Goal: Transaction & Acquisition: Purchase product/service

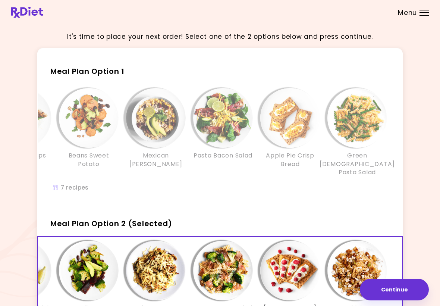
click at [387, 82] on div "Meal Plan Option 1 Orange Pork Salad Tempeh Wraps Beans Sweet Potato Mexican Qu…" at bounding box center [220, 131] width 366 height 146
click at [336, 175] on div "Orange Pork Salad Tempeh Wraps Beans Sweet Potato Mexican Quinoa Risotto Pasta …" at bounding box center [156, 136] width 470 height 96
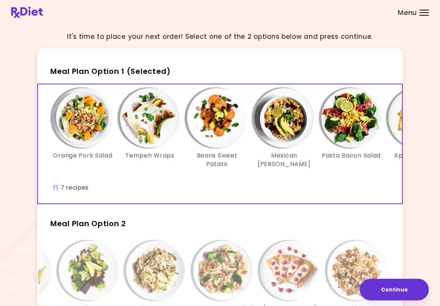
click at [179, 173] on div "Orange Pork Salad Tempeh Wraps Beans Sweet Potato Mexican Quinoa Risotto Pasta …" at bounding box center [284, 136] width 470 height 96
click at [192, 166] on h3 "Beans Sweet Potato" at bounding box center [217, 159] width 60 height 17
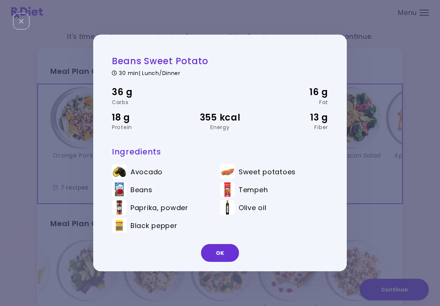
click at [223, 246] on button "OK" at bounding box center [220, 253] width 38 height 18
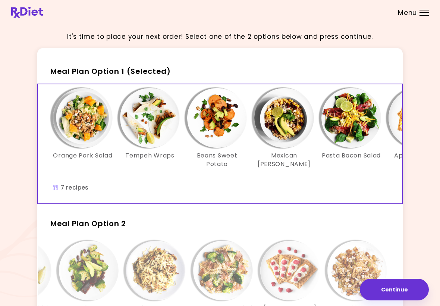
click at [422, 19] on header at bounding box center [220, 12] width 440 height 25
click at [425, 11] on div "Menu" at bounding box center [424, 13] width 9 height 6
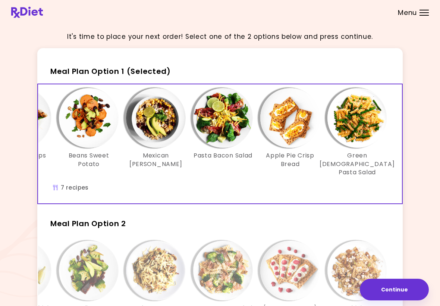
scroll to position [0, 128]
click at [422, 15] on div "Menu" at bounding box center [424, 13] width 9 height 6
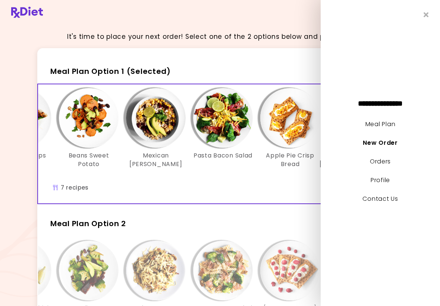
click at [391, 120] on link "Meal Plan" at bounding box center [381, 124] width 30 height 9
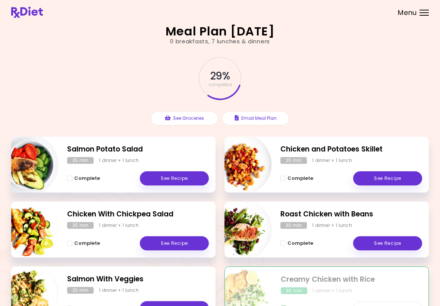
click at [422, 19] on header at bounding box center [220, 12] width 440 height 25
click at [417, 12] on span "Menu" at bounding box center [407, 12] width 19 height 7
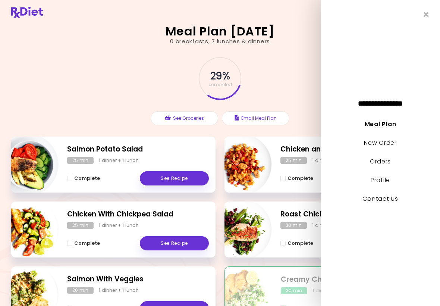
click at [389, 140] on link "New Order" at bounding box center [380, 142] width 32 height 9
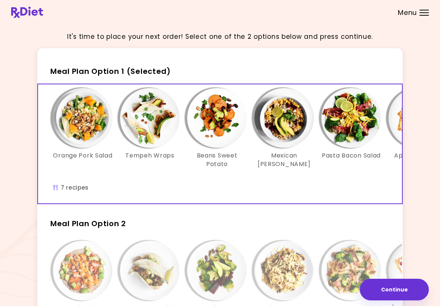
click at [362, 172] on div "Orange Pork Salad Tempeh Wraps Beans Sweet Potato Mexican Quinoa Risotto Pasta …" at bounding box center [284, 136] width 470 height 96
click at [370, 172] on div "Orange Pork Salad Tempeh Wraps Beans Sweet Potato Mexican Quinoa Risotto Pasta …" at bounding box center [284, 136] width 470 height 96
click at [240, 113] on img "Info - Beans Sweet Potato - Meal Plan Option 1 (Selected)" at bounding box center [217, 118] width 60 height 60
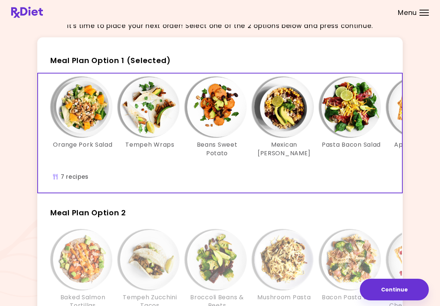
scroll to position [107, 0]
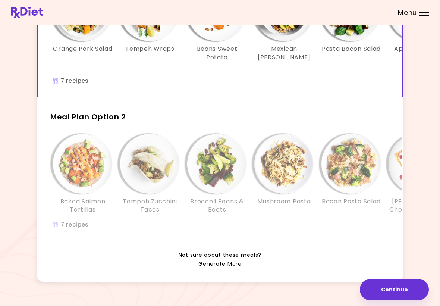
click at [385, 288] on button "Continue" at bounding box center [394, 290] width 69 height 22
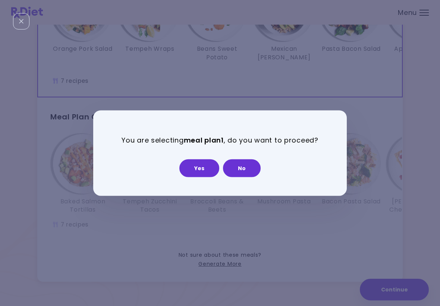
click at [204, 168] on button "Yes" at bounding box center [199, 168] width 40 height 18
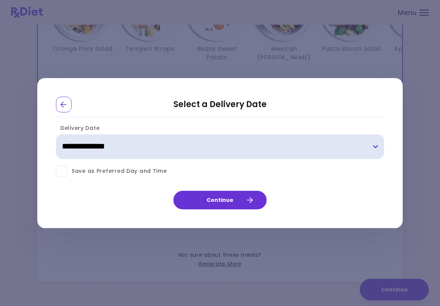
click at [140, 144] on select "**********" at bounding box center [220, 146] width 328 height 25
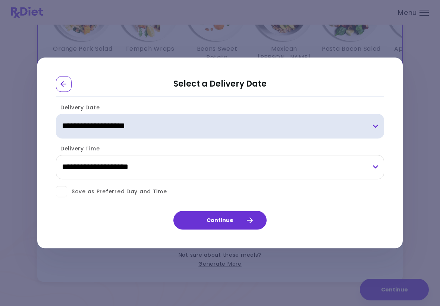
click at [375, 123] on select "**********" at bounding box center [220, 126] width 328 height 25
select select "**********"
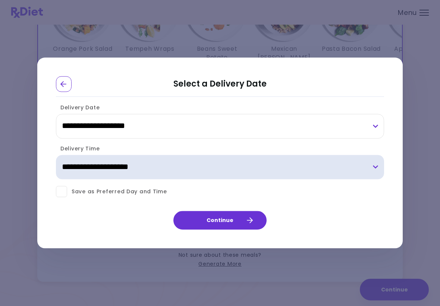
click at [375, 165] on select "**********" at bounding box center [220, 167] width 328 height 25
select select "*"
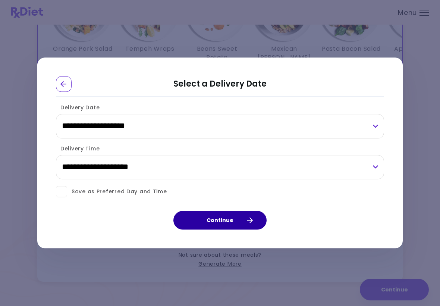
click at [209, 219] on button "Continue" at bounding box center [219, 220] width 93 height 19
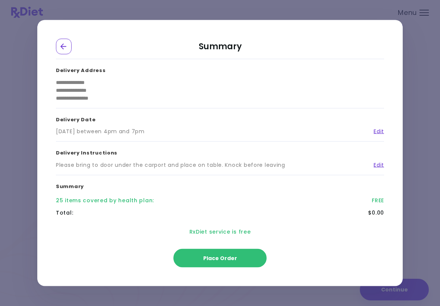
click at [226, 257] on span "Place Order" at bounding box center [220, 257] width 34 height 7
